Goal: Find specific page/section: Find specific page/section

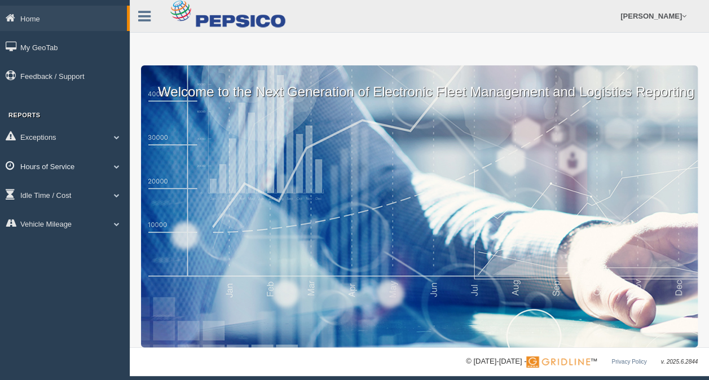
click at [67, 172] on link "Hours of Service" at bounding box center [65, 165] width 130 height 25
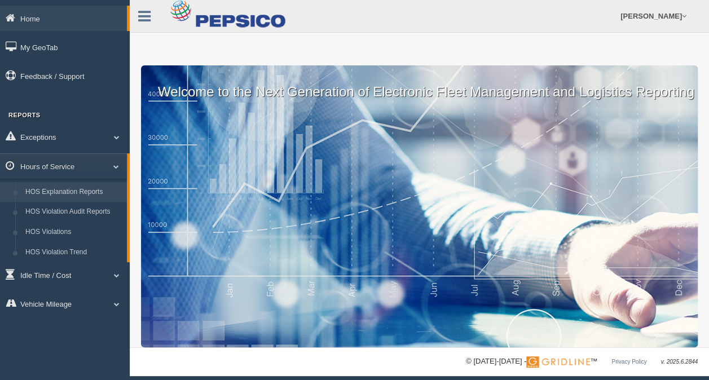
click at [73, 190] on link "HOS Explanation Reports" at bounding box center [73, 192] width 107 height 20
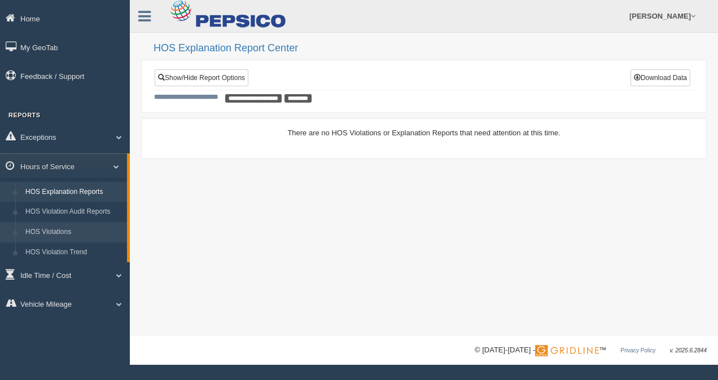
click at [81, 229] on link "HOS Violations" at bounding box center [73, 232] width 107 height 20
click at [29, 166] on link "Hours of Service" at bounding box center [63, 165] width 127 height 25
